Goal: Task Accomplishment & Management: Complete application form

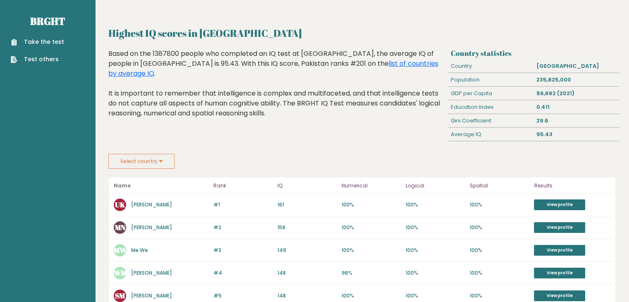
click at [48, 40] on link "Take the test" at bounding box center [37, 42] width 53 height 9
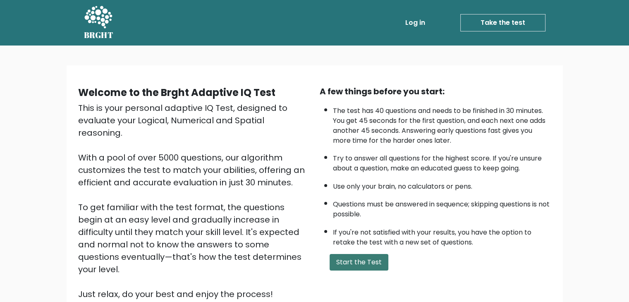
click at [336, 257] on button "Start the Test" at bounding box center [359, 262] width 59 height 17
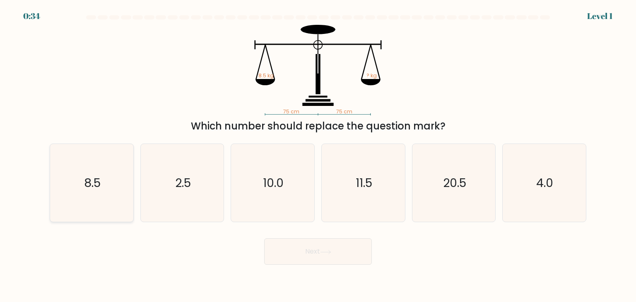
click at [92, 173] on icon "8.5" at bounding box center [92, 183] width 78 height 78
click at [318, 155] on input "a. 8.5" at bounding box center [318, 153] width 0 height 4
radio input "true"
click at [290, 257] on button "Next" at bounding box center [318, 251] width 108 height 26
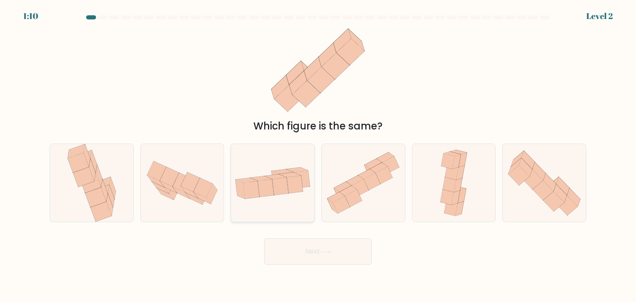
click at [281, 194] on icon at bounding box center [280, 186] width 16 height 18
click at [318, 155] on input "c." at bounding box center [318, 153] width 0 height 4
radio input "true"
click at [305, 247] on button "Next" at bounding box center [318, 251] width 108 height 26
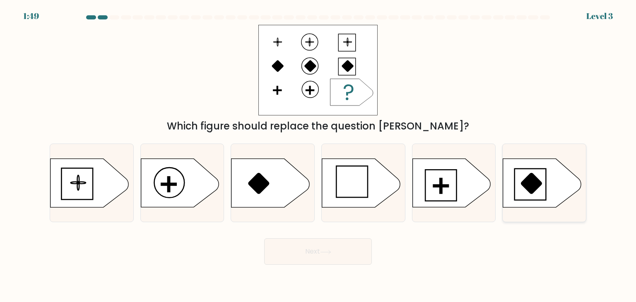
click at [553, 194] on icon at bounding box center [542, 183] width 78 height 48
click at [318, 155] on input "f." at bounding box center [318, 153] width 0 height 4
radio input "true"
click at [430, 183] on icon at bounding box center [451, 183] width 78 height 48
click at [318, 155] on input "e." at bounding box center [318, 153] width 0 height 4
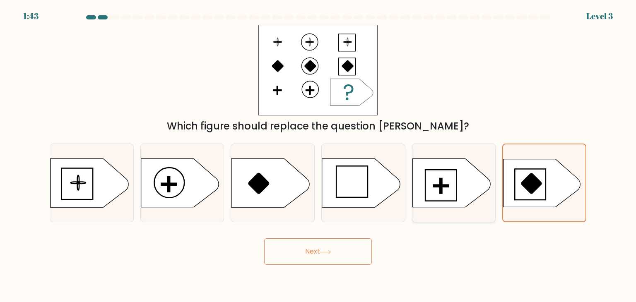
radio input "true"
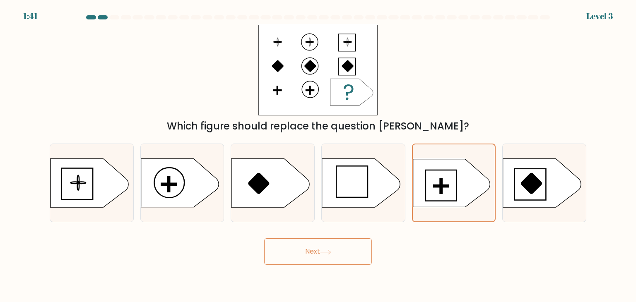
click at [337, 252] on button "Next" at bounding box center [318, 251] width 108 height 26
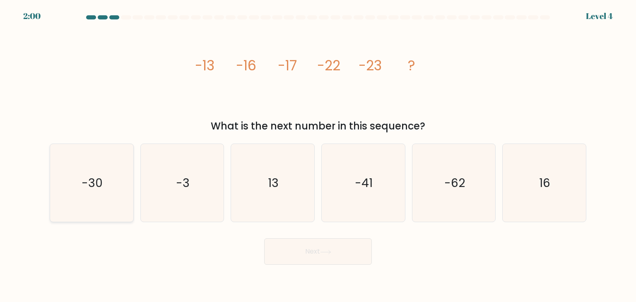
click at [97, 171] on icon "-30" at bounding box center [92, 183] width 78 height 78
click at [318, 155] on input "a. -30" at bounding box center [318, 153] width 0 height 4
radio input "true"
click at [339, 253] on button "Next" at bounding box center [318, 251] width 108 height 26
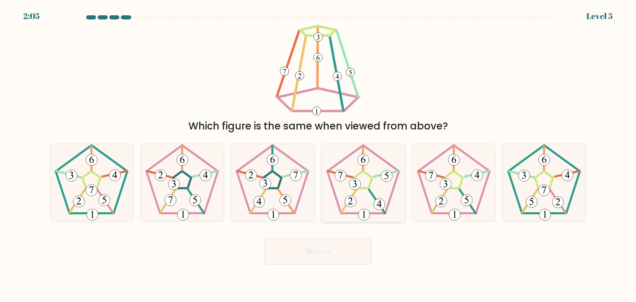
click at [350, 174] on icon at bounding box center [363, 183] width 78 height 78
click at [318, 155] on input "d." at bounding box center [318, 153] width 0 height 4
radio input "true"
click at [334, 251] on button "Next" at bounding box center [318, 251] width 108 height 26
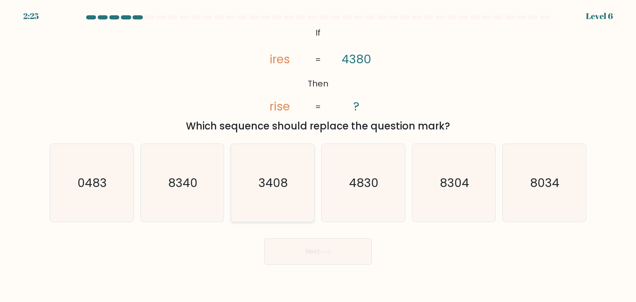
click at [284, 208] on icon "3408" at bounding box center [272, 183] width 78 height 78
click at [318, 155] on input "c. 3408" at bounding box center [318, 153] width 0 height 4
radio input "true"
click at [301, 250] on button "Next" at bounding box center [318, 251] width 108 height 26
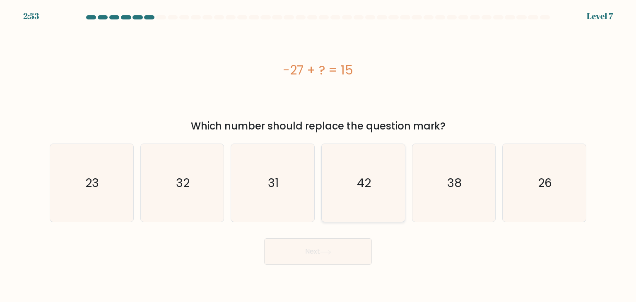
click at [375, 216] on icon "42" at bounding box center [363, 183] width 78 height 78
click at [318, 155] on input "d. 42" at bounding box center [318, 153] width 0 height 4
radio input "true"
click at [338, 255] on button "Next" at bounding box center [318, 251] width 108 height 26
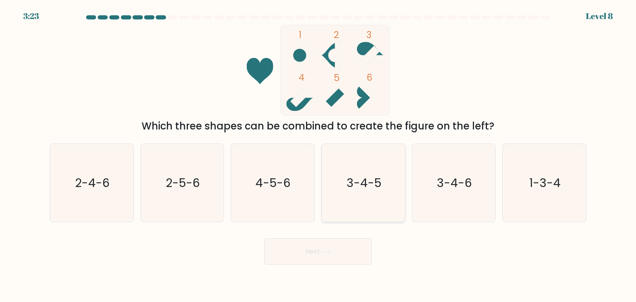
click at [363, 174] on icon "3-4-5" at bounding box center [363, 183] width 78 height 78
click at [318, 155] on input "d. 3-4-5" at bounding box center [318, 153] width 0 height 4
radio input "true"
click at [330, 251] on icon at bounding box center [325, 252] width 10 height 4
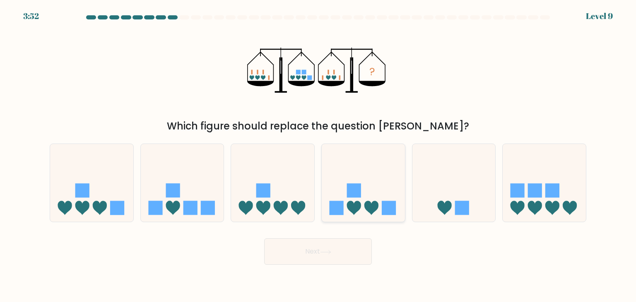
click at [365, 205] on icon at bounding box center [371, 208] width 14 height 14
click at [318, 155] on input "d." at bounding box center [318, 153] width 0 height 4
radio input "true"
click at [351, 256] on button "Next" at bounding box center [318, 251] width 108 height 26
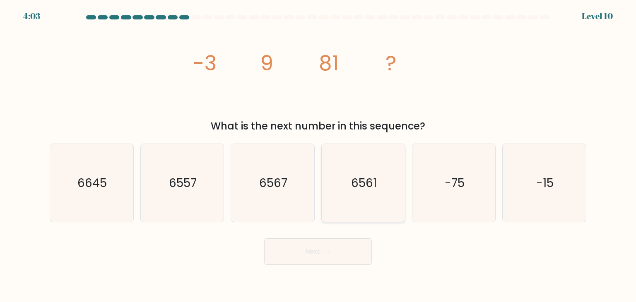
click at [334, 167] on icon "6561" at bounding box center [363, 183] width 78 height 78
click at [318, 155] on input "d. 6561" at bounding box center [318, 153] width 0 height 4
radio input "true"
click at [310, 262] on button "Next" at bounding box center [318, 251] width 108 height 26
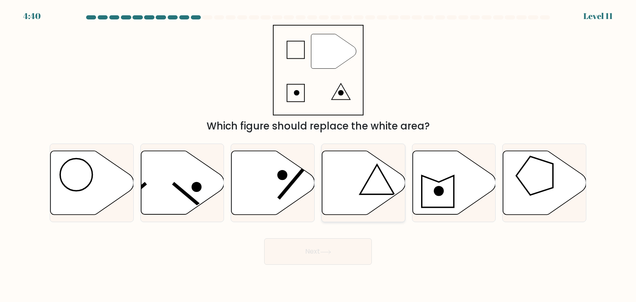
click at [377, 183] on icon at bounding box center [363, 183] width 83 height 64
click at [318, 155] on input "d." at bounding box center [318, 153] width 0 height 4
radio input "true"
click at [316, 245] on button "Next" at bounding box center [318, 251] width 108 height 26
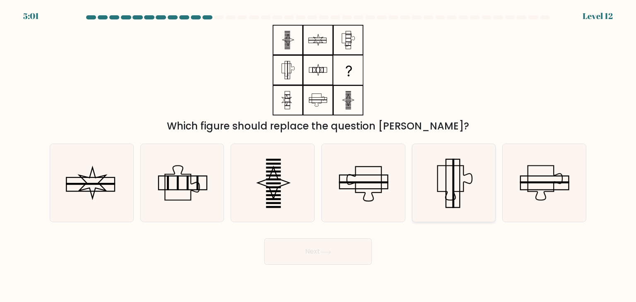
click at [454, 191] on rect at bounding box center [453, 183] width 2 height 49
click at [318, 155] on input "e." at bounding box center [318, 153] width 0 height 4
radio input "true"
click at [343, 247] on button "Next" at bounding box center [318, 251] width 108 height 26
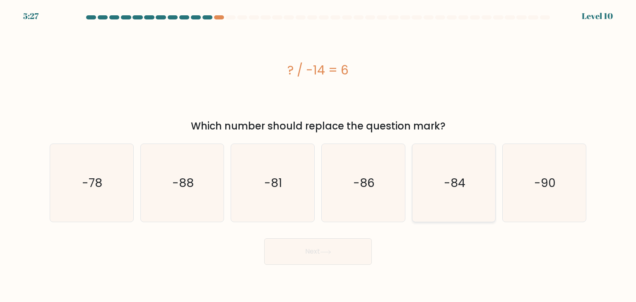
click at [435, 184] on icon "-84" at bounding box center [454, 183] width 78 height 78
click at [318, 155] on input "e. -84" at bounding box center [318, 153] width 0 height 4
radio input "true"
click at [348, 252] on button "Next" at bounding box center [318, 251] width 108 height 26
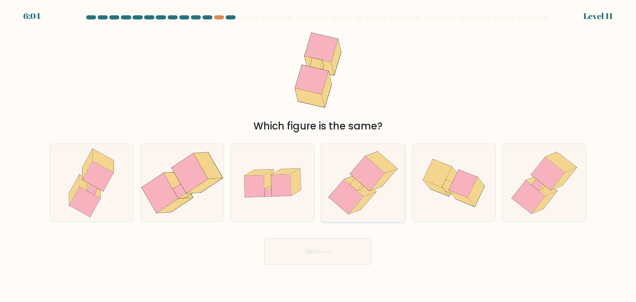
click at [345, 193] on icon at bounding box center [346, 197] width 35 height 35
click at [318, 155] on input "d." at bounding box center [318, 153] width 0 height 4
radio input "true"
click at [343, 252] on button "Next" at bounding box center [318, 251] width 108 height 26
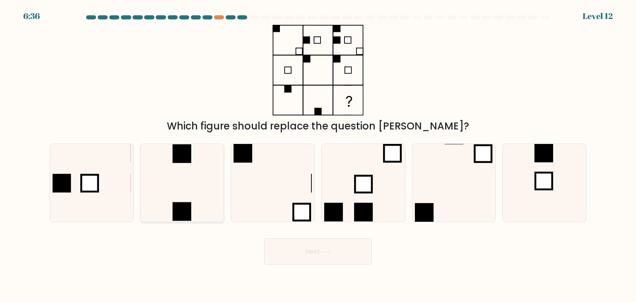
click at [189, 208] on rect at bounding box center [182, 211] width 19 height 19
click at [318, 155] on input "b." at bounding box center [318, 153] width 0 height 4
radio input "true"
click at [291, 250] on button "Next" at bounding box center [318, 251] width 108 height 26
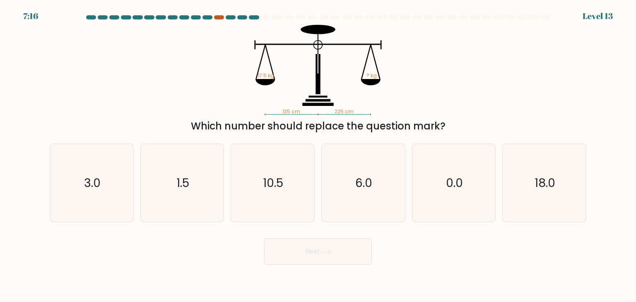
click at [218, 19] on div at bounding box center [219, 17] width 10 height 4
click at [392, 156] on icon "6.0" at bounding box center [363, 183] width 78 height 78
click at [318, 155] on input "d. 6.0" at bounding box center [318, 153] width 0 height 4
radio input "true"
click at [349, 254] on button "Next" at bounding box center [318, 251] width 108 height 26
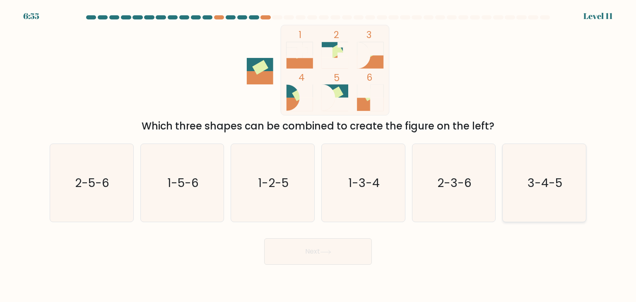
click at [541, 196] on icon "3-4-5" at bounding box center [544, 183] width 78 height 78
click at [318, 155] on input "f. 3-4-5" at bounding box center [318, 153] width 0 height 4
radio input "true"
click at [339, 253] on button "Next" at bounding box center [318, 251] width 108 height 26
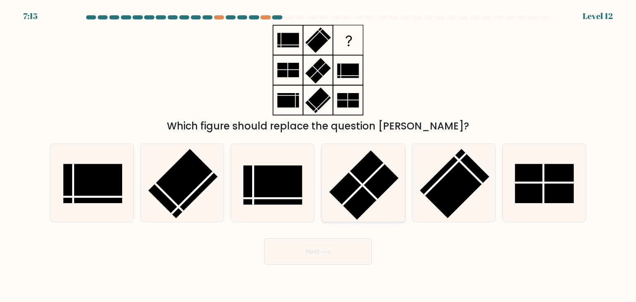
click at [351, 180] on rect at bounding box center [364, 186] width 70 height 70
click at [318, 155] on input "d." at bounding box center [318, 153] width 0 height 4
radio input "true"
click at [536, 187] on rect at bounding box center [544, 183] width 59 height 39
click at [318, 155] on input "f." at bounding box center [318, 153] width 0 height 4
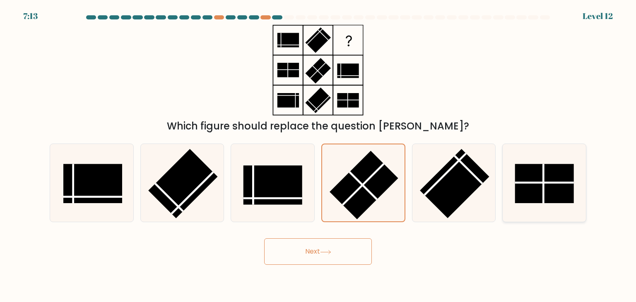
radio input "true"
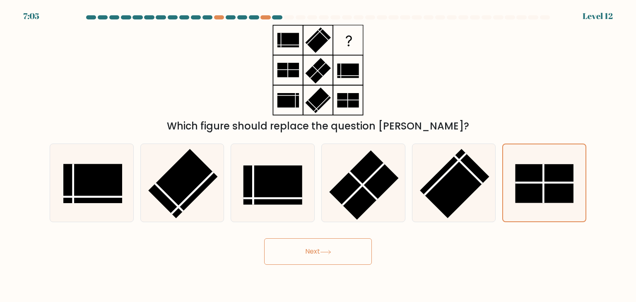
click at [301, 255] on button "Next" at bounding box center [318, 251] width 108 height 26
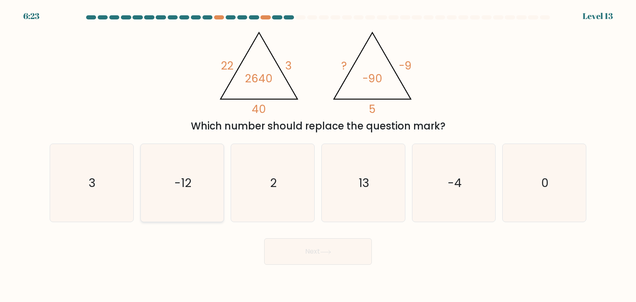
click at [197, 193] on icon "-12" at bounding box center [182, 183] width 78 height 78
click at [318, 155] on input "b. -12" at bounding box center [318, 153] width 0 height 4
radio input "true"
click at [305, 255] on button "Next" at bounding box center [318, 251] width 108 height 26
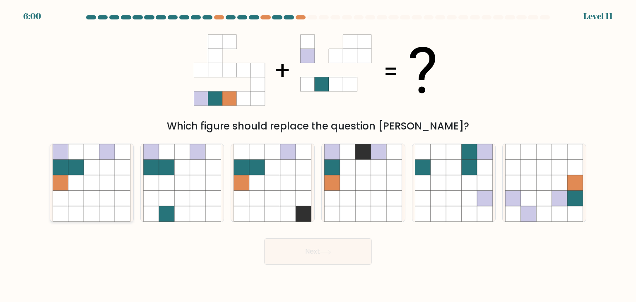
click at [66, 187] on icon at bounding box center [61, 183] width 16 height 16
click at [318, 155] on input "a." at bounding box center [318, 153] width 0 height 4
radio input "true"
click at [282, 256] on button "Next" at bounding box center [318, 251] width 108 height 26
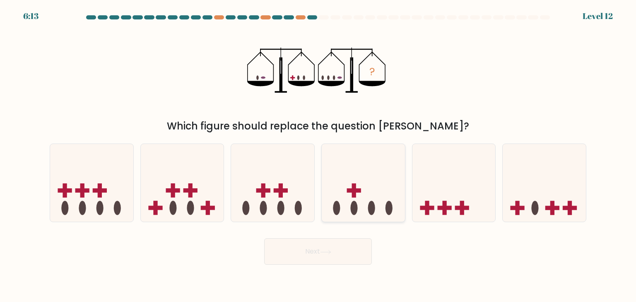
click at [386, 178] on icon at bounding box center [363, 183] width 83 height 69
click at [318, 155] on input "d." at bounding box center [318, 153] width 0 height 4
radio input "true"
click at [344, 252] on button "Next" at bounding box center [318, 251] width 108 height 26
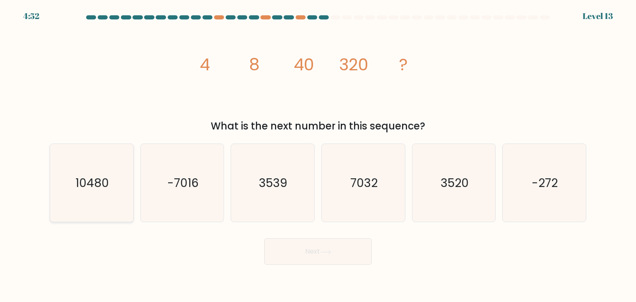
click at [108, 180] on text "10480" at bounding box center [93, 183] width 34 height 17
click at [318, 155] on input "a. 10480" at bounding box center [318, 153] width 0 height 4
radio input "true"
click at [355, 251] on button "Next" at bounding box center [318, 251] width 108 height 26
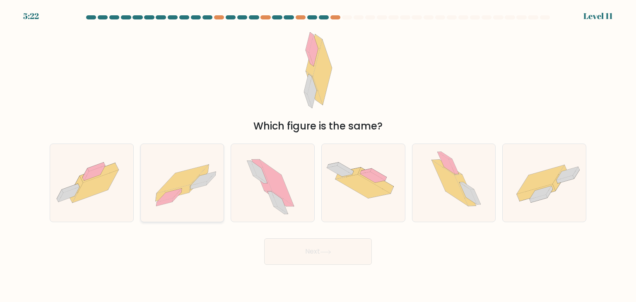
click at [179, 202] on icon at bounding box center [182, 183] width 83 height 60
click at [318, 155] on input "b." at bounding box center [318, 153] width 0 height 4
radio input "true"
click at [321, 263] on button "Next" at bounding box center [318, 251] width 108 height 26
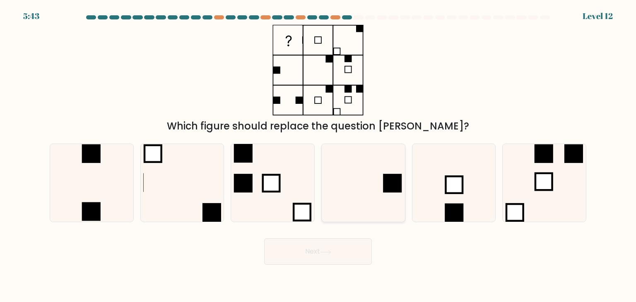
click at [364, 214] on icon at bounding box center [363, 183] width 78 height 78
click at [318, 155] on input "d." at bounding box center [318, 153] width 0 height 4
radio input "true"
click at [341, 252] on button "Next" at bounding box center [318, 251] width 108 height 26
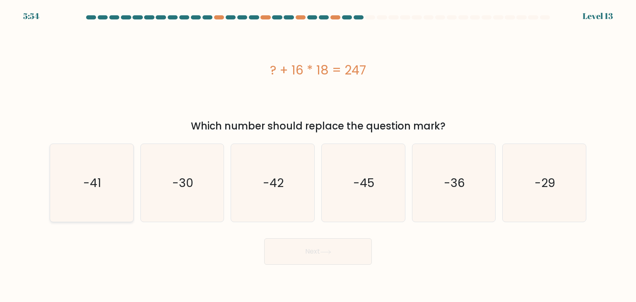
click at [105, 193] on icon "-41" at bounding box center [92, 183] width 78 height 78
click at [318, 155] on input "a. -41" at bounding box center [318, 153] width 0 height 4
radio input "true"
click at [309, 249] on button "Next" at bounding box center [318, 251] width 108 height 26
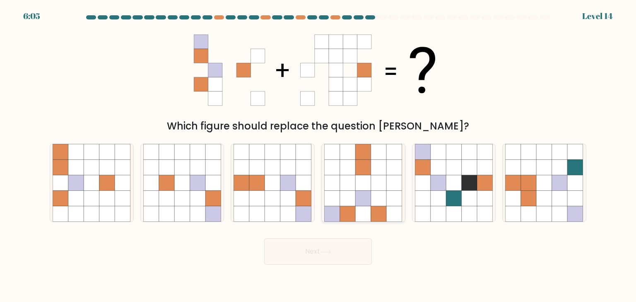
click at [353, 209] on icon at bounding box center [348, 214] width 16 height 16
click at [318, 155] on input "d." at bounding box center [318, 153] width 0 height 4
radio input "true"
click at [320, 249] on button "Next" at bounding box center [318, 251] width 108 height 26
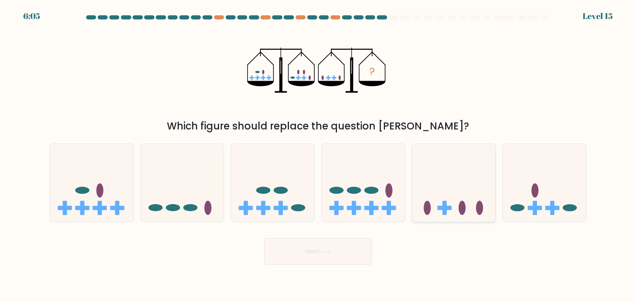
click at [440, 206] on rect at bounding box center [444, 208] width 14 height 4
click at [318, 155] on input "e." at bounding box center [318, 153] width 0 height 4
radio input "true"
click at [343, 253] on button "Next" at bounding box center [318, 251] width 108 height 26
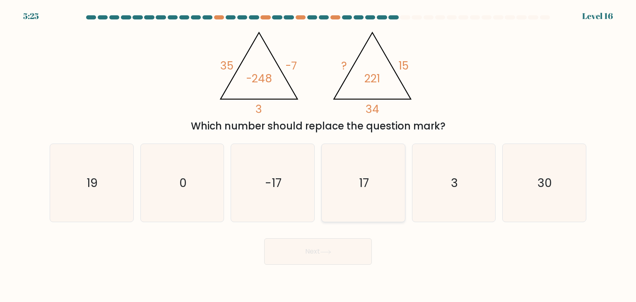
click at [355, 186] on icon "17" at bounding box center [363, 183] width 78 height 78
click at [318, 155] on input "d. 17" at bounding box center [318, 153] width 0 height 4
radio input "true"
click at [338, 257] on button "Next" at bounding box center [318, 251] width 108 height 26
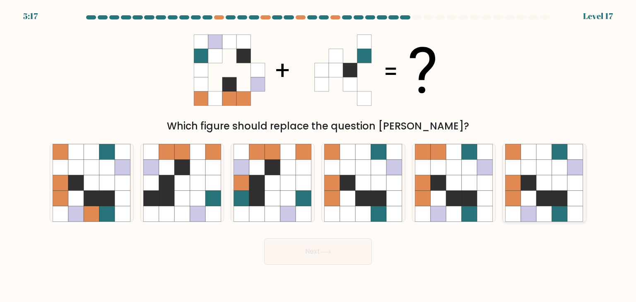
click at [535, 186] on icon at bounding box center [529, 183] width 16 height 16
click at [318, 155] on input "f." at bounding box center [318, 153] width 0 height 4
radio input "true"
click at [308, 256] on button "Next" at bounding box center [318, 251] width 108 height 26
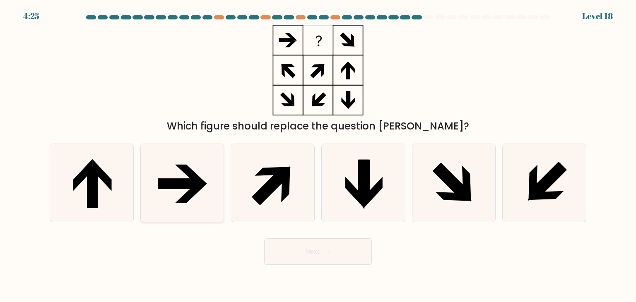
click at [180, 209] on icon at bounding box center [182, 183] width 78 height 78
click at [318, 155] on input "b." at bounding box center [318, 153] width 0 height 4
radio input "true"
click at [329, 247] on button "Next" at bounding box center [318, 251] width 108 height 26
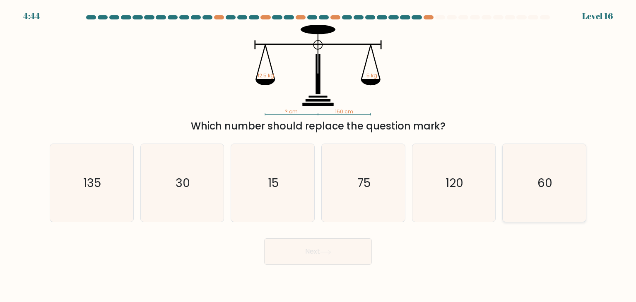
click at [508, 176] on icon "60" at bounding box center [544, 183] width 78 height 78
click at [318, 155] on input "f. 60" at bounding box center [318, 153] width 0 height 4
radio input "true"
click at [312, 257] on button "Next" at bounding box center [318, 251] width 108 height 26
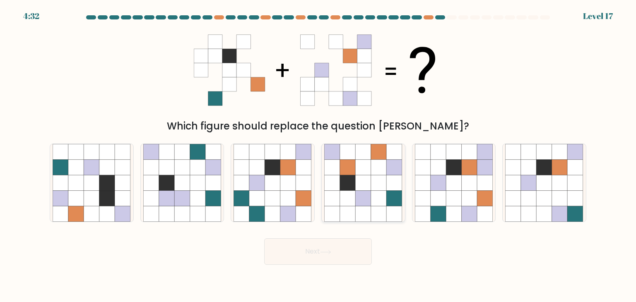
click at [358, 171] on icon at bounding box center [363, 168] width 16 height 16
click at [318, 155] on input "d." at bounding box center [318, 153] width 0 height 4
radio input "true"
click at [331, 253] on icon at bounding box center [325, 252] width 11 height 5
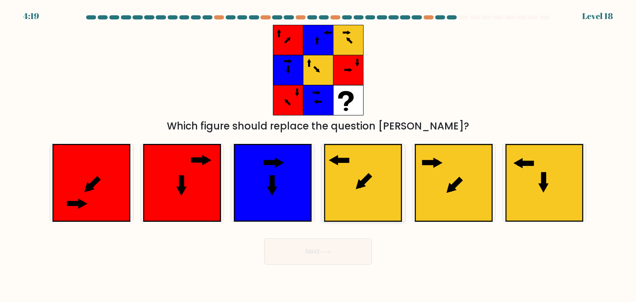
click at [365, 177] on icon at bounding box center [362, 182] width 77 height 77
click at [318, 155] on input "d." at bounding box center [318, 153] width 0 height 4
radio input "true"
click at [341, 254] on button "Next" at bounding box center [318, 251] width 108 height 26
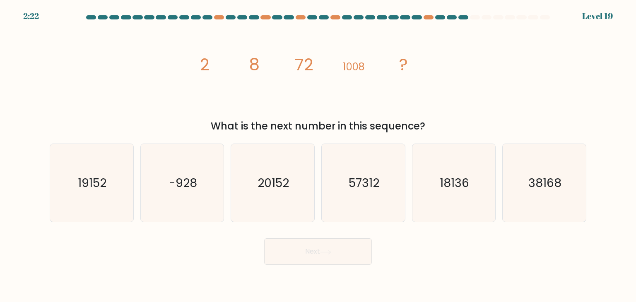
click at [535, 97] on div "image/svg+xml 2 8 72 1008 ? What is the next number in this sequence?" at bounding box center [318, 79] width 546 height 109
click at [459, 176] on text "18136" at bounding box center [453, 183] width 29 height 17
click at [318, 155] on input "e. 18136" at bounding box center [318, 153] width 0 height 4
radio input "true"
click at [63, 204] on icon "19152" at bounding box center [92, 183] width 78 height 78
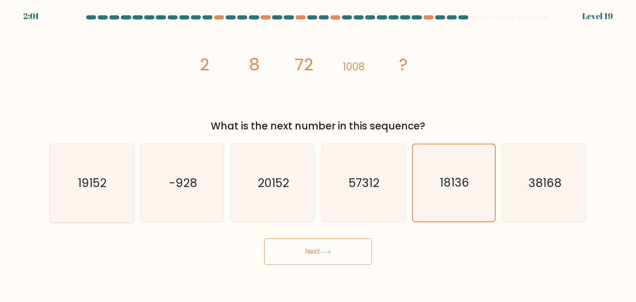
click at [318, 155] on input "a. 19152" at bounding box center [318, 153] width 0 height 4
radio input "true"
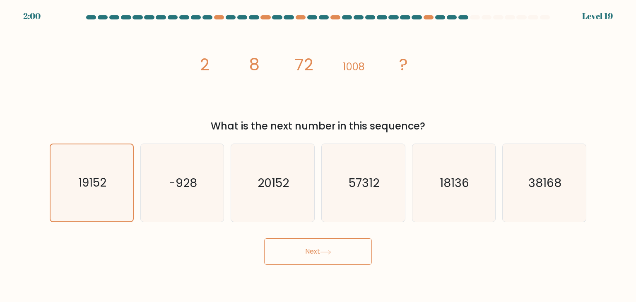
click at [302, 254] on button "Next" at bounding box center [318, 251] width 108 height 26
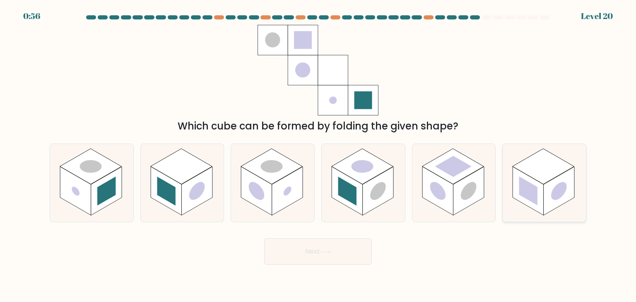
click at [539, 191] on rect at bounding box center [527, 191] width 31 height 49
click at [318, 155] on input "f." at bounding box center [318, 153] width 0 height 4
radio input "true"
click at [357, 246] on button "Next" at bounding box center [318, 251] width 108 height 26
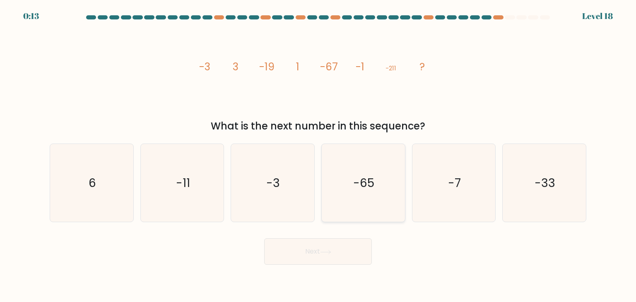
click at [363, 196] on icon "-65" at bounding box center [363, 183] width 78 height 78
click at [318, 155] on input "d. -65" at bounding box center [318, 153] width 0 height 4
radio input "true"
click at [348, 247] on button "Next" at bounding box center [318, 251] width 108 height 26
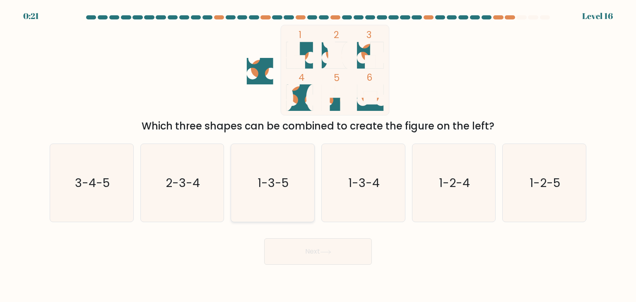
click at [293, 181] on icon "1-3-5" at bounding box center [272, 183] width 78 height 78
click at [318, 155] on input "c. 1-3-5" at bounding box center [318, 153] width 0 height 4
radio input "true"
click at [295, 253] on button "Next" at bounding box center [318, 251] width 108 height 26
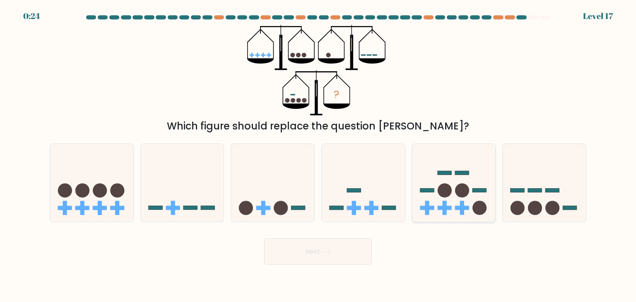
click at [449, 186] on circle at bounding box center [444, 191] width 14 height 14
click at [318, 155] on input "e." at bounding box center [318, 153] width 0 height 4
radio input "true"
click at [347, 253] on button "Next" at bounding box center [318, 251] width 108 height 26
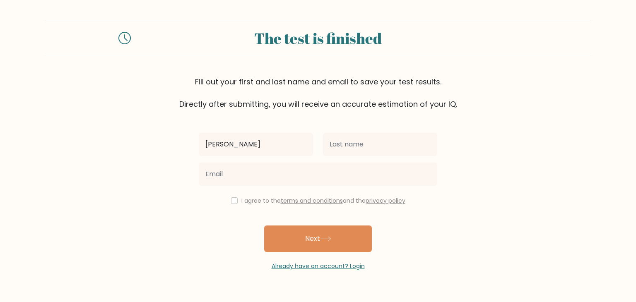
type input "[PERSON_NAME]"
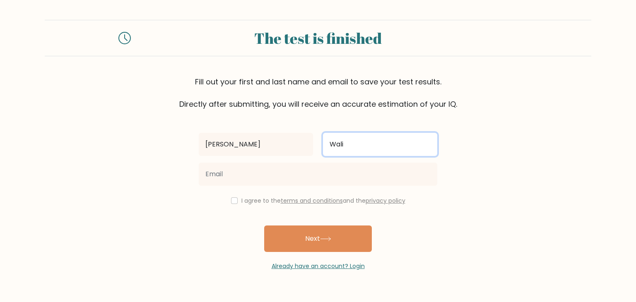
type input "Wali"
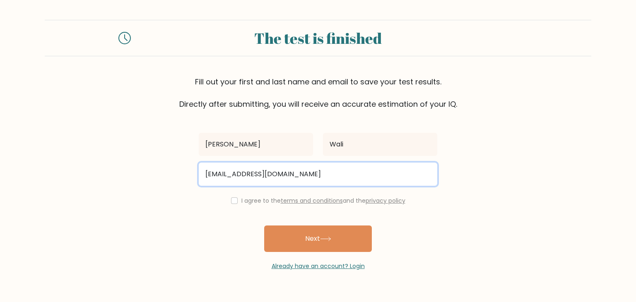
type input "[EMAIL_ADDRESS][DOMAIN_NAME]"
click at [264, 226] on button "Next" at bounding box center [318, 239] width 108 height 26
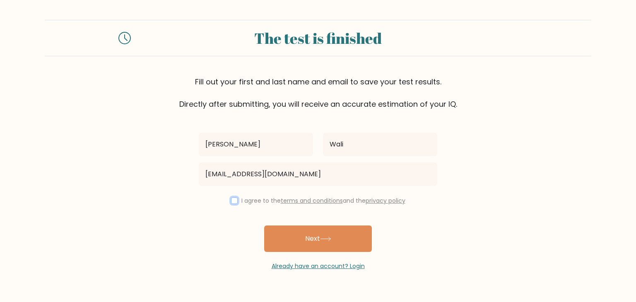
click at [231, 198] on input "checkbox" at bounding box center [234, 200] width 7 height 7
checkbox input "true"
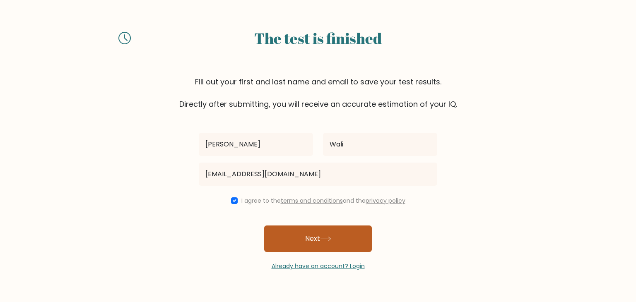
click at [312, 243] on button "Next" at bounding box center [318, 239] width 108 height 26
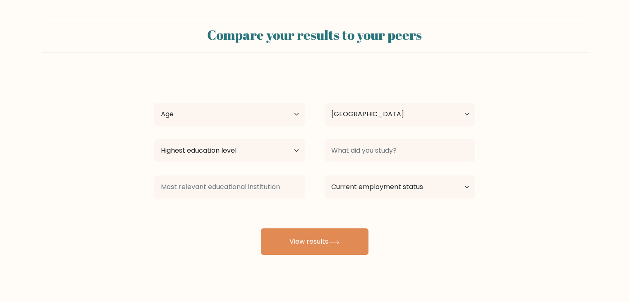
select select "PK"
click at [265, 104] on select "Age Under 18 years old 18-24 years old 25-34 years old 35-44 years old 45-54 ye…" at bounding box center [229, 114] width 151 height 23
select select "18_24"
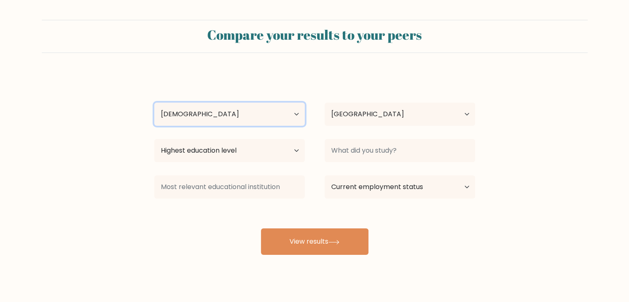
click at [154, 103] on select "Age Under 18 years old 18-24 years old 25-34 years old 35-44 years old 45-54 ye…" at bounding box center [229, 114] width 151 height 23
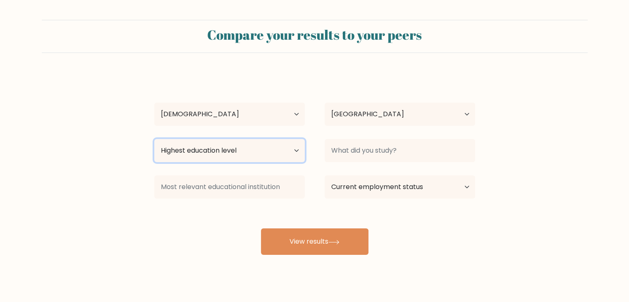
click at [272, 149] on select "Highest education level No schooling Primary Lower Secondary Upper Secondary Oc…" at bounding box center [229, 150] width 151 height 23
select select "upper_secondary"
click at [154, 139] on select "Highest education level No schooling Primary Lower Secondary Upper Secondary Oc…" at bounding box center [229, 150] width 151 height 23
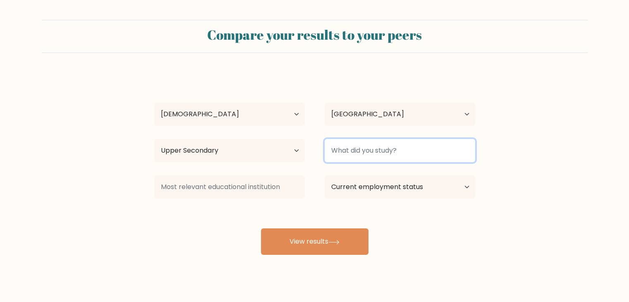
click at [345, 159] on input at bounding box center [400, 150] width 151 height 23
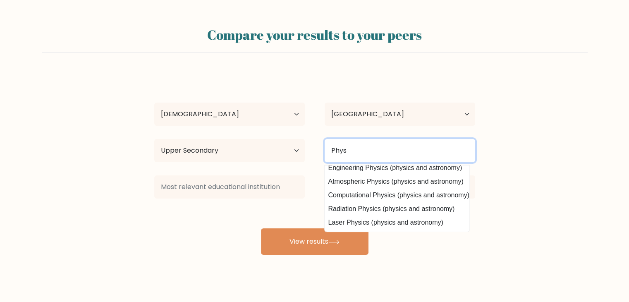
scroll to position [81, 6]
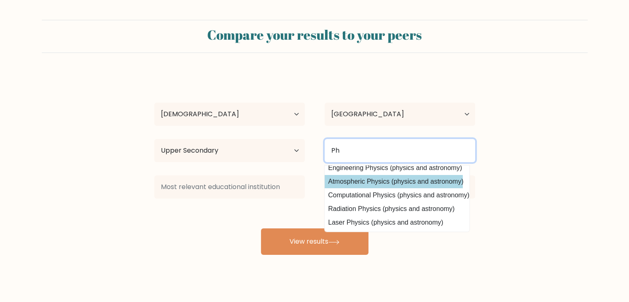
type input "P"
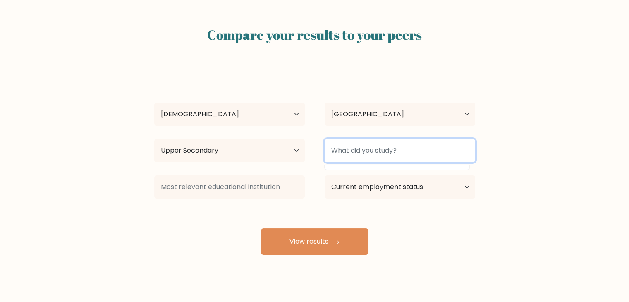
scroll to position [0, 0]
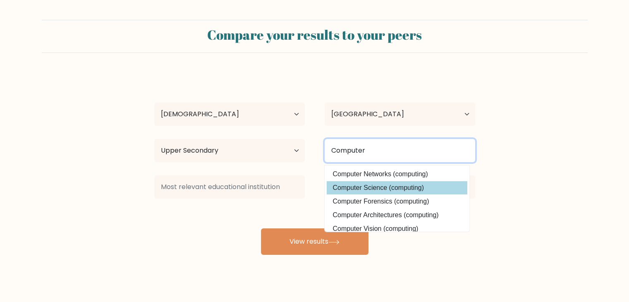
type input "Computer"
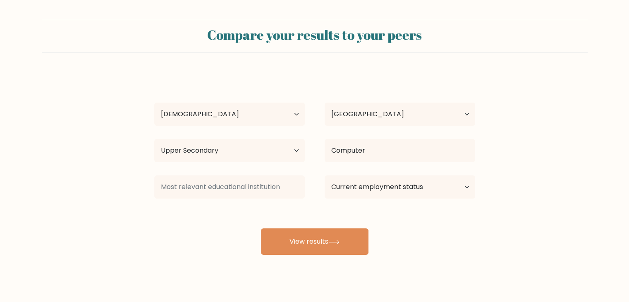
click at [396, 185] on div "Ameer Abdul Wali Age Under 18 years old 18-24 years old 25-34 years old 35-44 y…" at bounding box center [314, 164] width 331 height 182
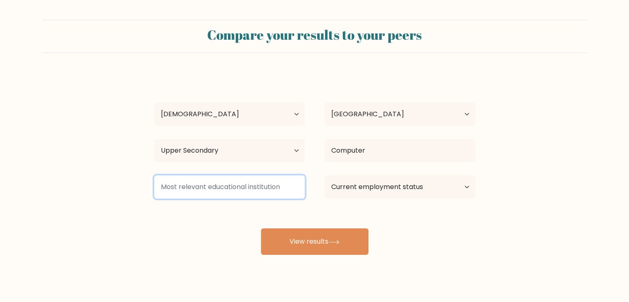
click at [237, 191] on input at bounding box center [229, 186] width 151 height 23
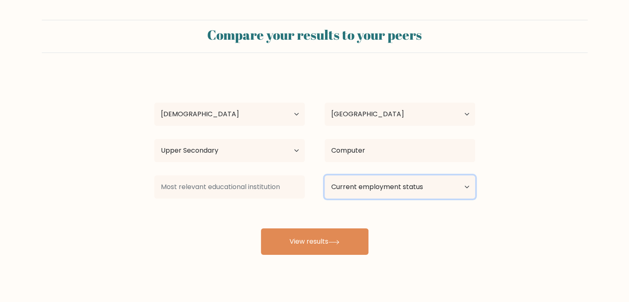
click at [364, 192] on select "Current employment status Employed Student Retired Other / prefer not to answer" at bounding box center [400, 186] width 151 height 23
select select "student"
click at [325, 175] on select "Current employment status Employed Student Retired Other / prefer not to answer" at bounding box center [400, 186] width 151 height 23
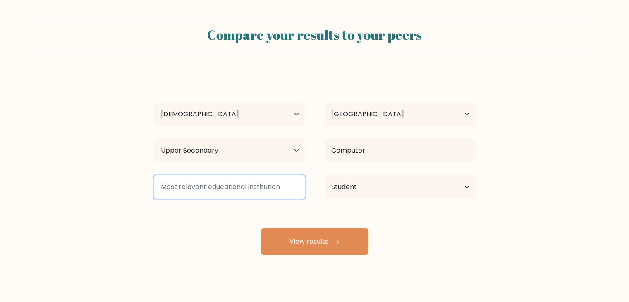
click at [284, 187] on input at bounding box center [229, 186] width 151 height 23
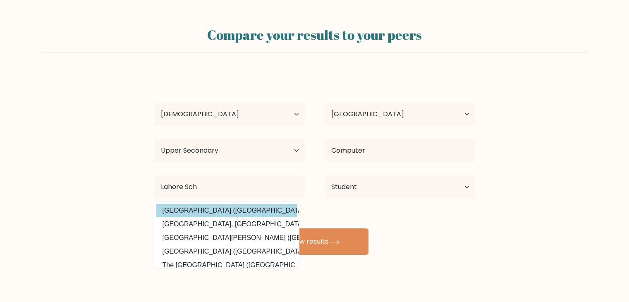
click at [241, 209] on div "Ameer Abdul Wali Age Under 18 years old 18-24 years old 25-34 years old 35-44 y…" at bounding box center [314, 164] width 331 height 182
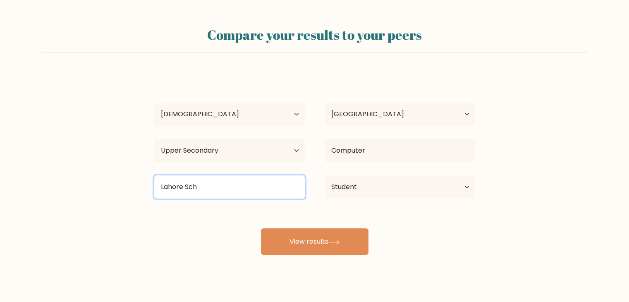
click at [262, 193] on input "Lahore Sch" at bounding box center [229, 186] width 151 height 23
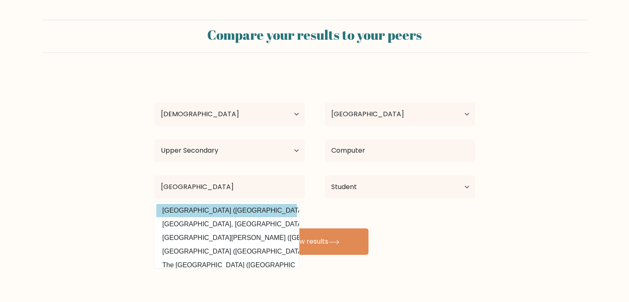
click at [238, 207] on div "Ameer Abdul Wali Age Under 18 years old 18-24 years old 25-34 years old 35-44 y…" at bounding box center [314, 164] width 331 height 182
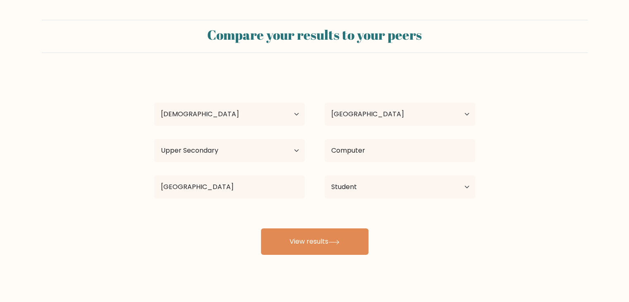
click at [238, 207] on div "Ameer Abdul Wali Age Under 18 years old 18-24 years old 25-34 years old 35-44 y…" at bounding box center [314, 164] width 331 height 182
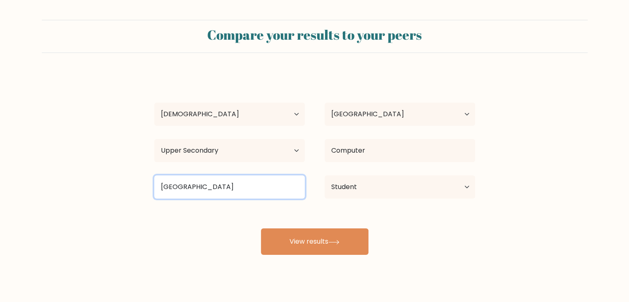
click at [232, 197] on input "Lahore School" at bounding box center [229, 186] width 151 height 23
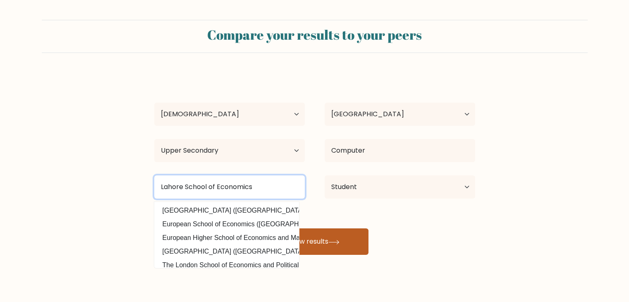
type input "Lahore School of Economics"
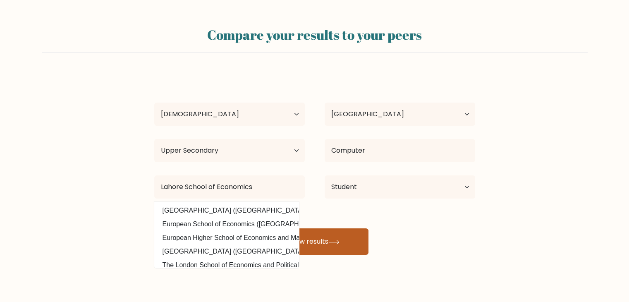
click at [329, 242] on button "View results" at bounding box center [315, 241] width 108 height 26
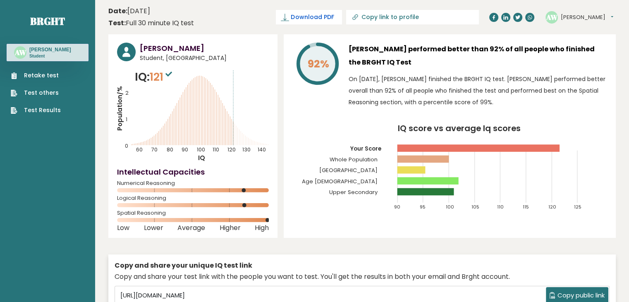
click at [334, 17] on span "Download PDF" at bounding box center [312, 17] width 43 height 9
click at [342, 21] on span "✓ Your PDF is downloaded..." at bounding box center [295, 17] width 94 height 14
click at [342, 20] on span "✓ Your PDF is downloaded..." at bounding box center [295, 17] width 94 height 14
